Goal: Find specific page/section

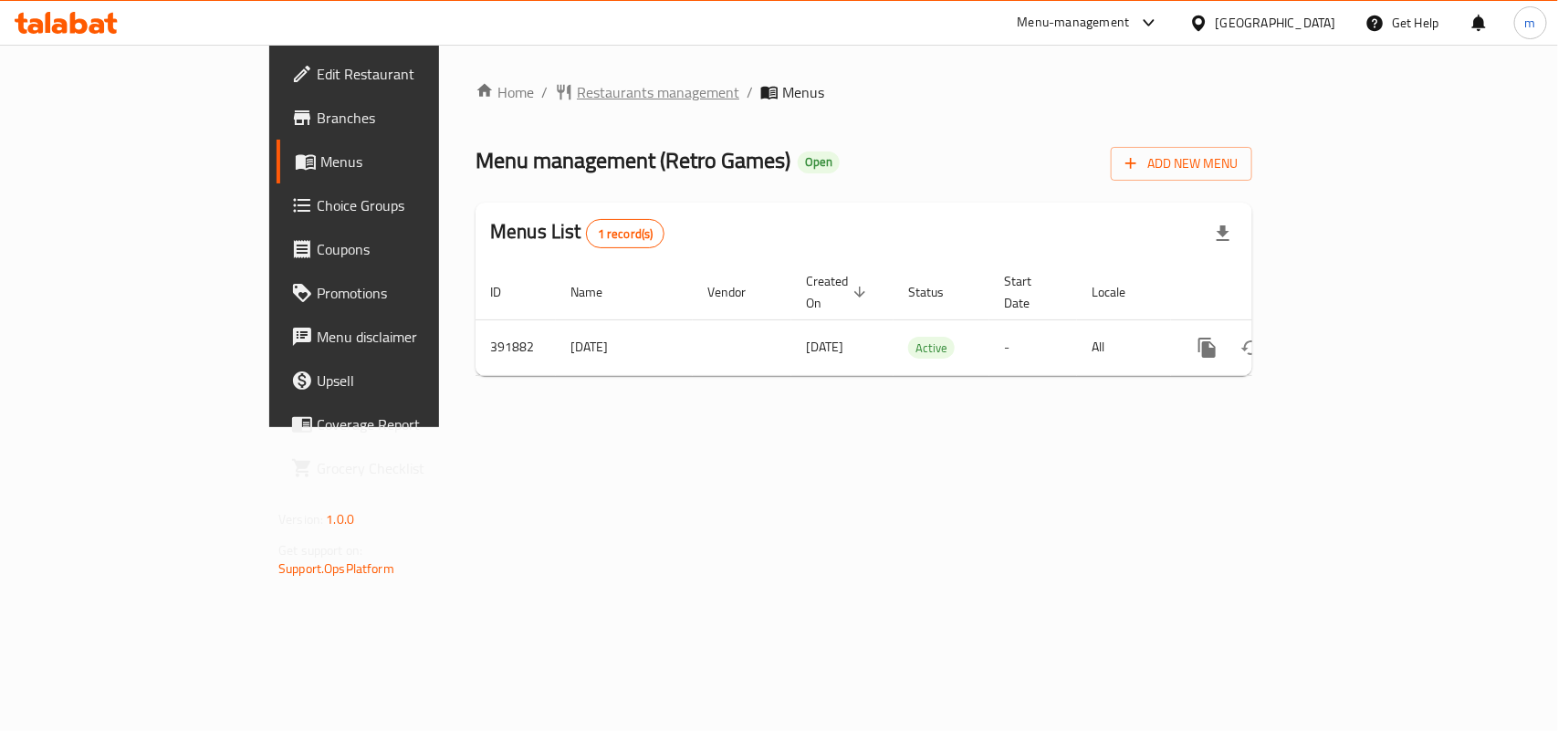
click at [577, 89] on span "Restaurants management" at bounding box center [658, 92] width 162 height 22
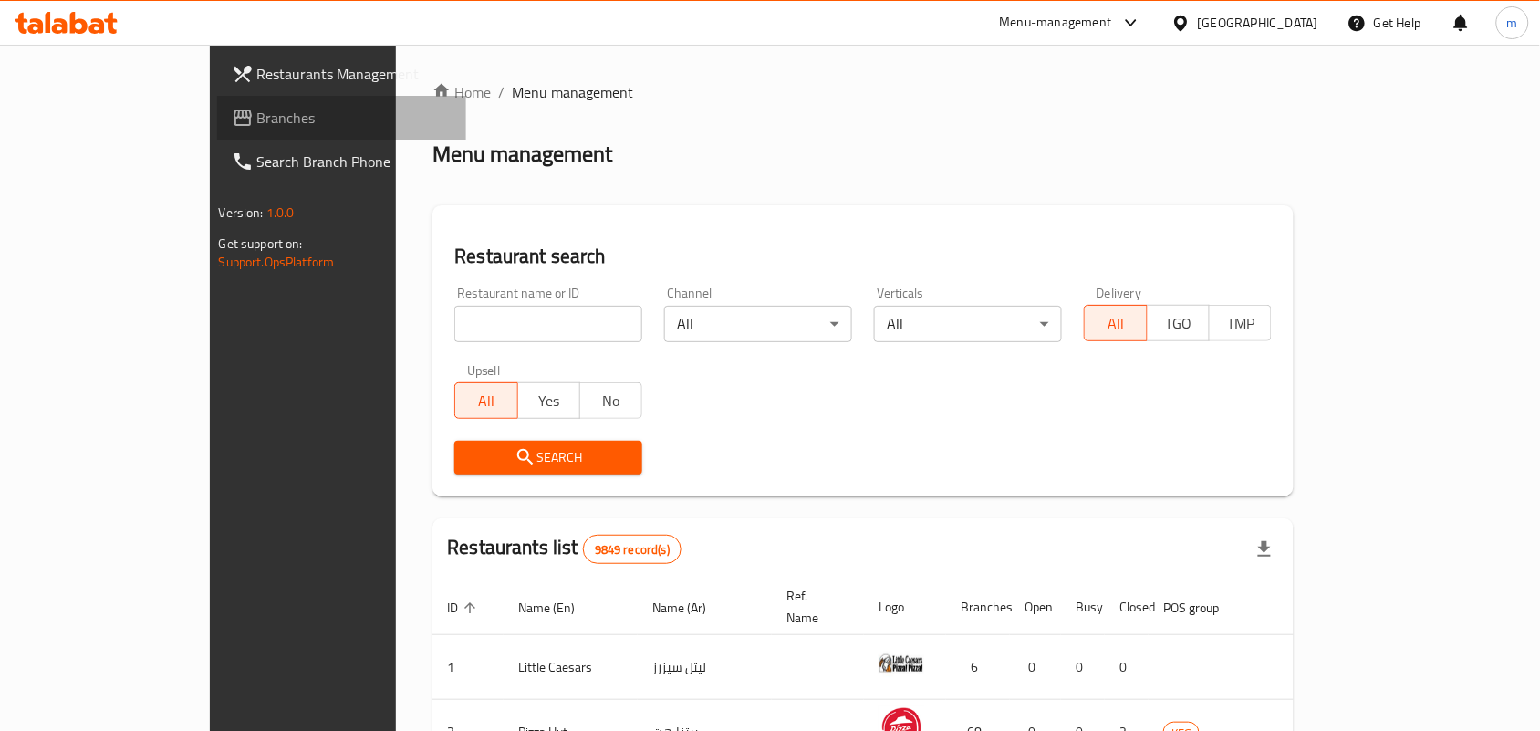
click at [257, 119] on span "Branches" at bounding box center [354, 118] width 195 height 22
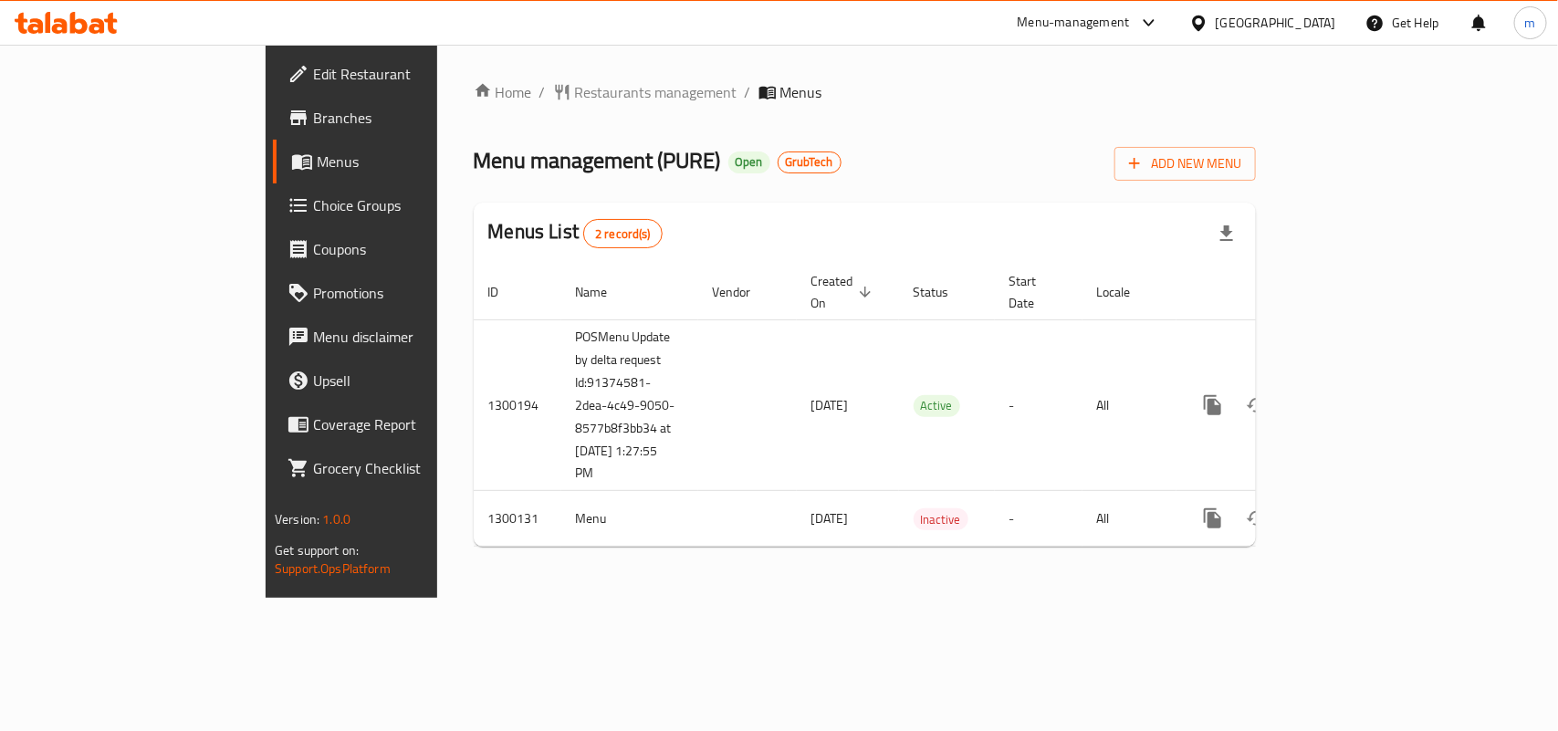
click at [1130, 21] on div "Menu-management" at bounding box center [1074, 23] width 112 height 22
click at [991, 78] on div "All Plugins" at bounding box center [1013, 81] width 57 height 20
